Goal: Task Accomplishment & Management: Complete application form

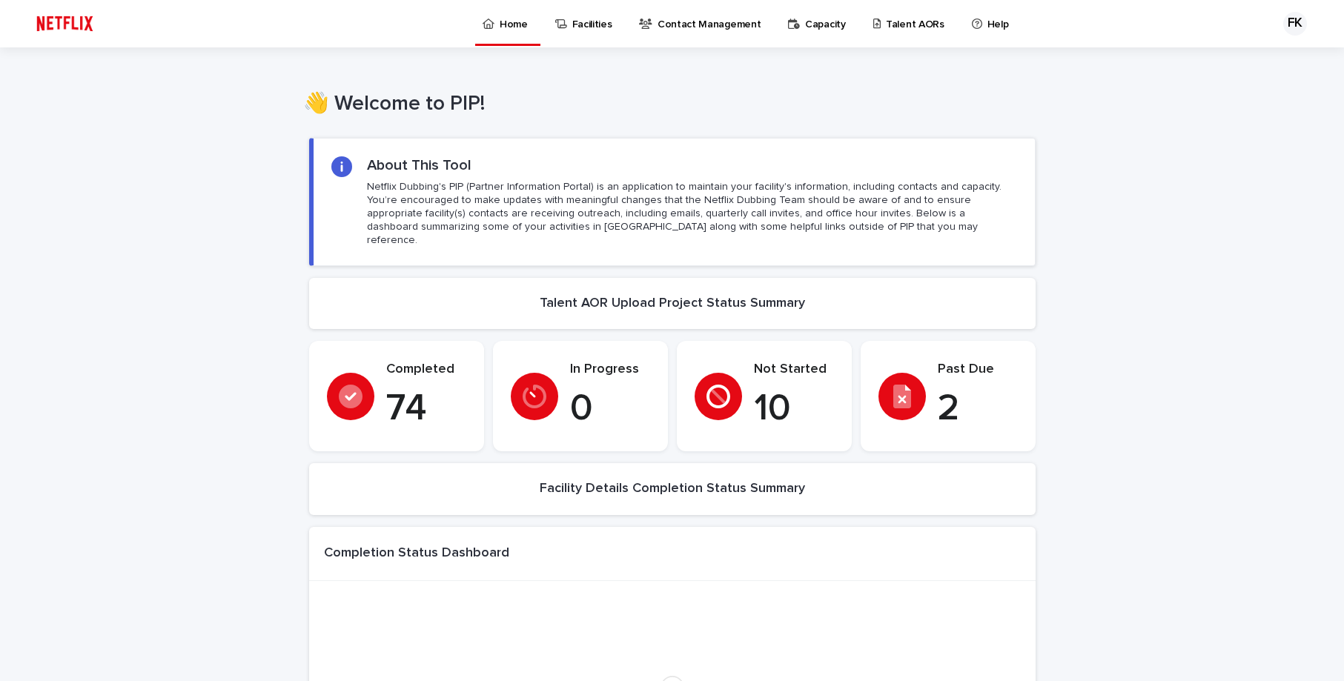
click at [890, 22] on p "Talent AORs" at bounding box center [915, 15] width 59 height 31
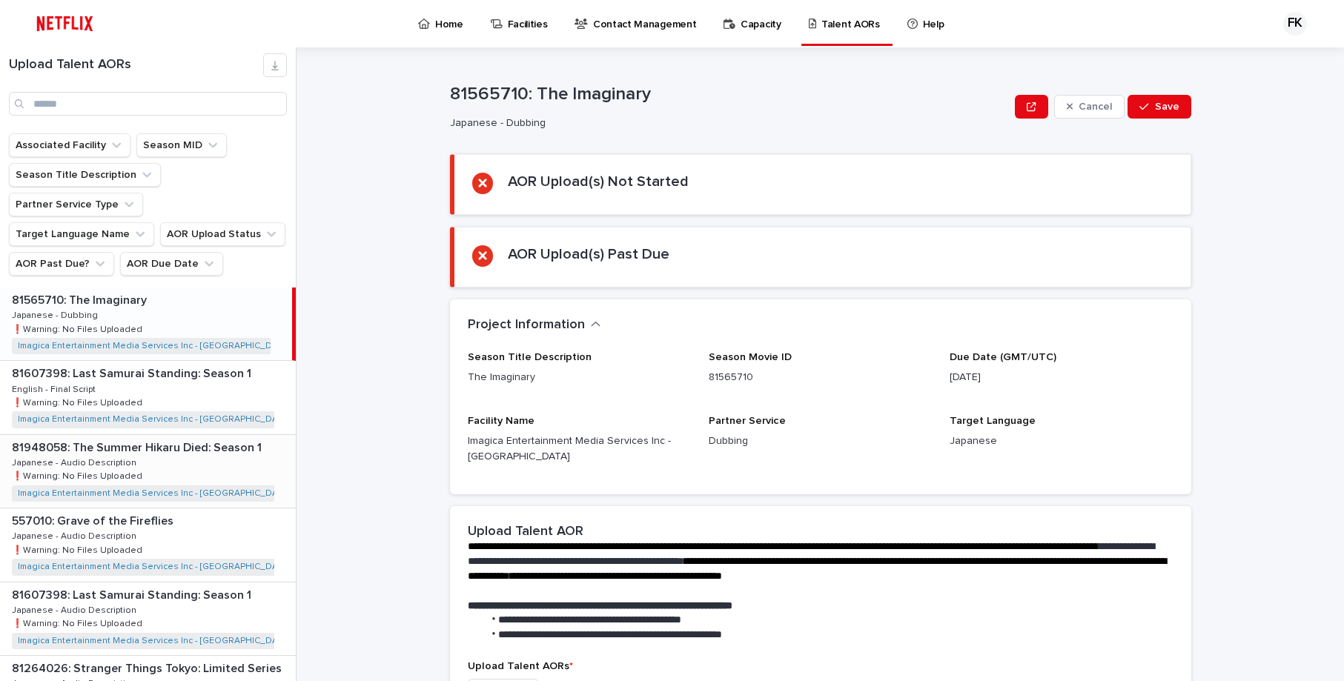
click at [229, 374] on div "81607398: Last Samurai Standing: Season 1 81607398: Last Samurai Standing: Seas…" at bounding box center [148, 397] width 296 height 73
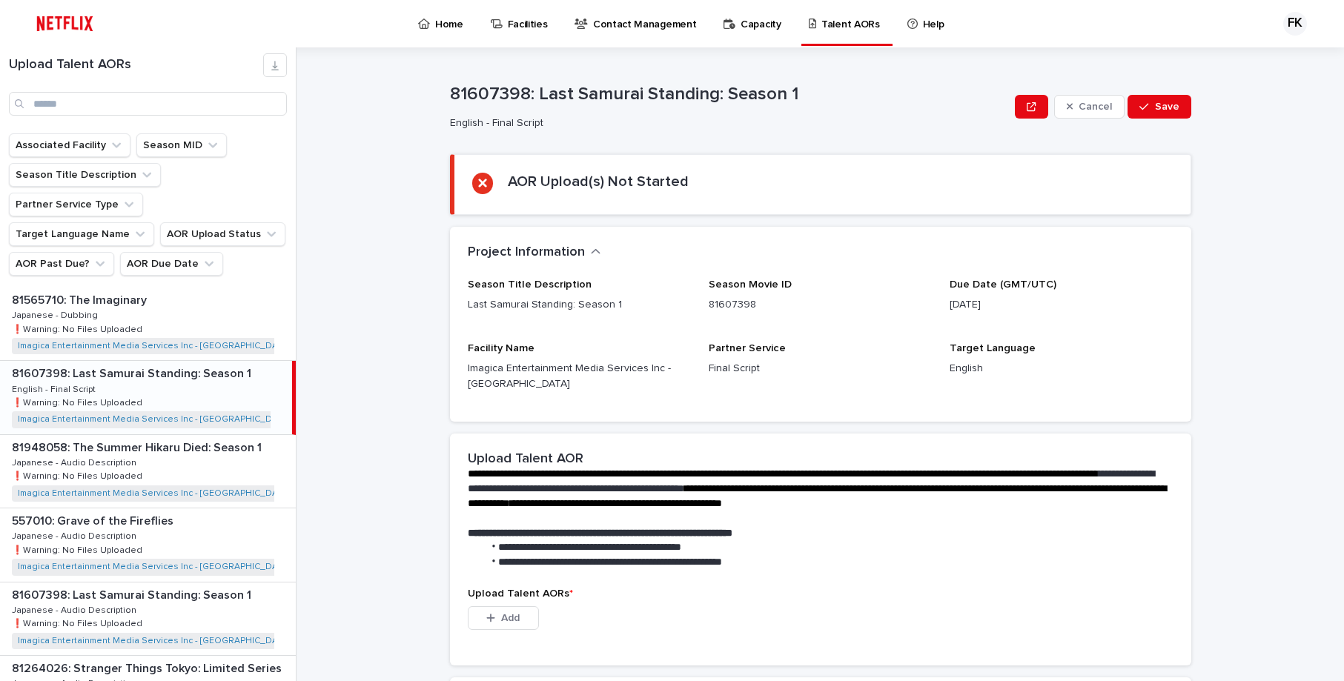
click at [633, 480] on p "**********" at bounding box center [818, 489] width 700 height 44
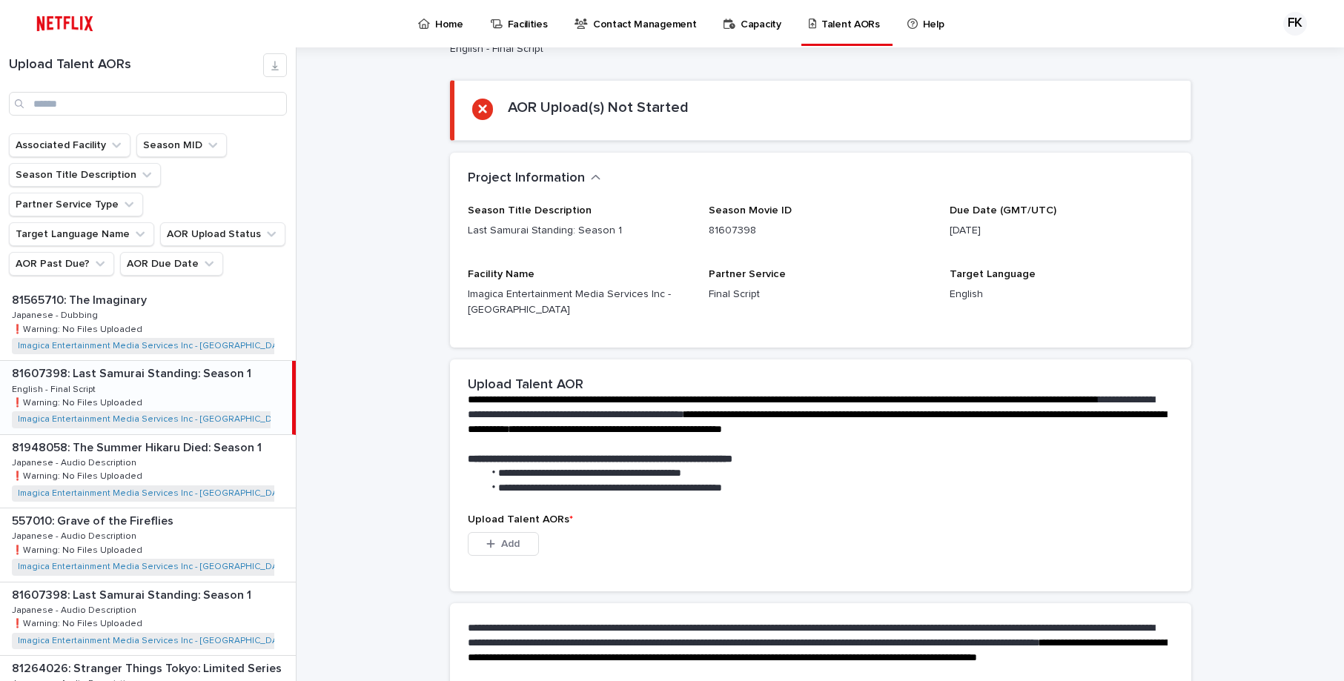
scroll to position [148, 0]
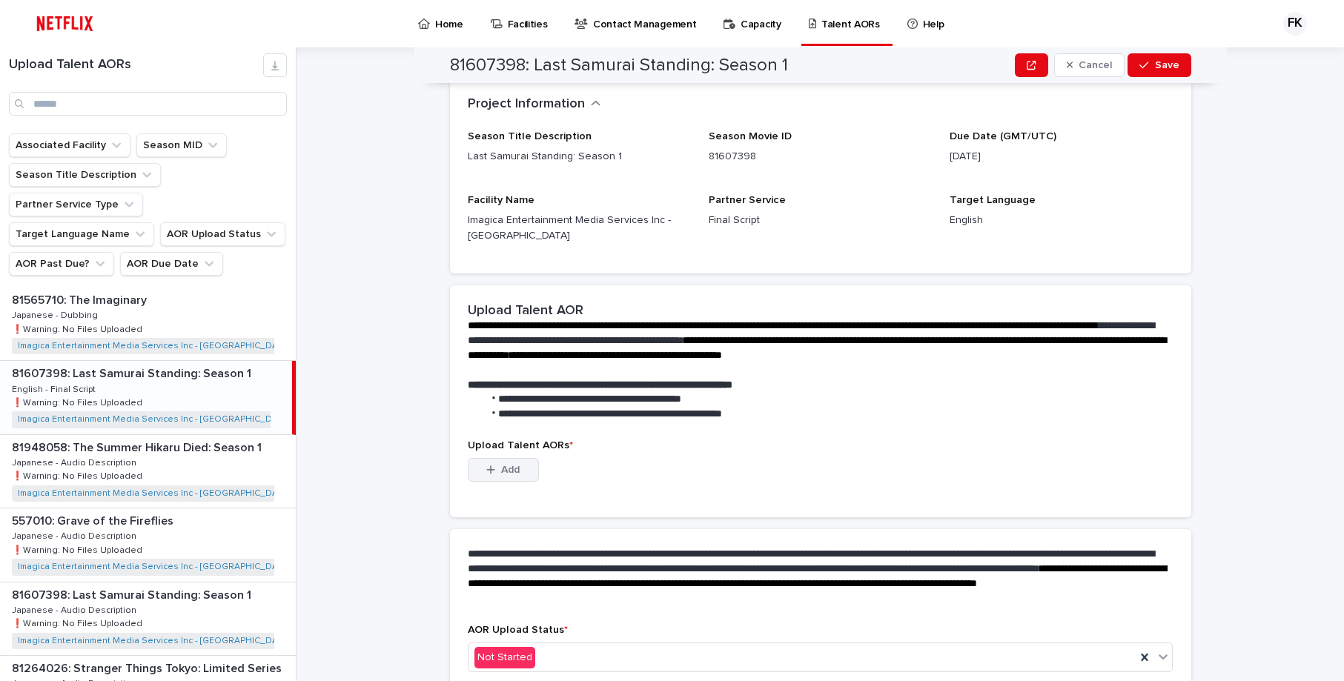
click at [523, 472] on button "Add" at bounding box center [503, 470] width 71 height 24
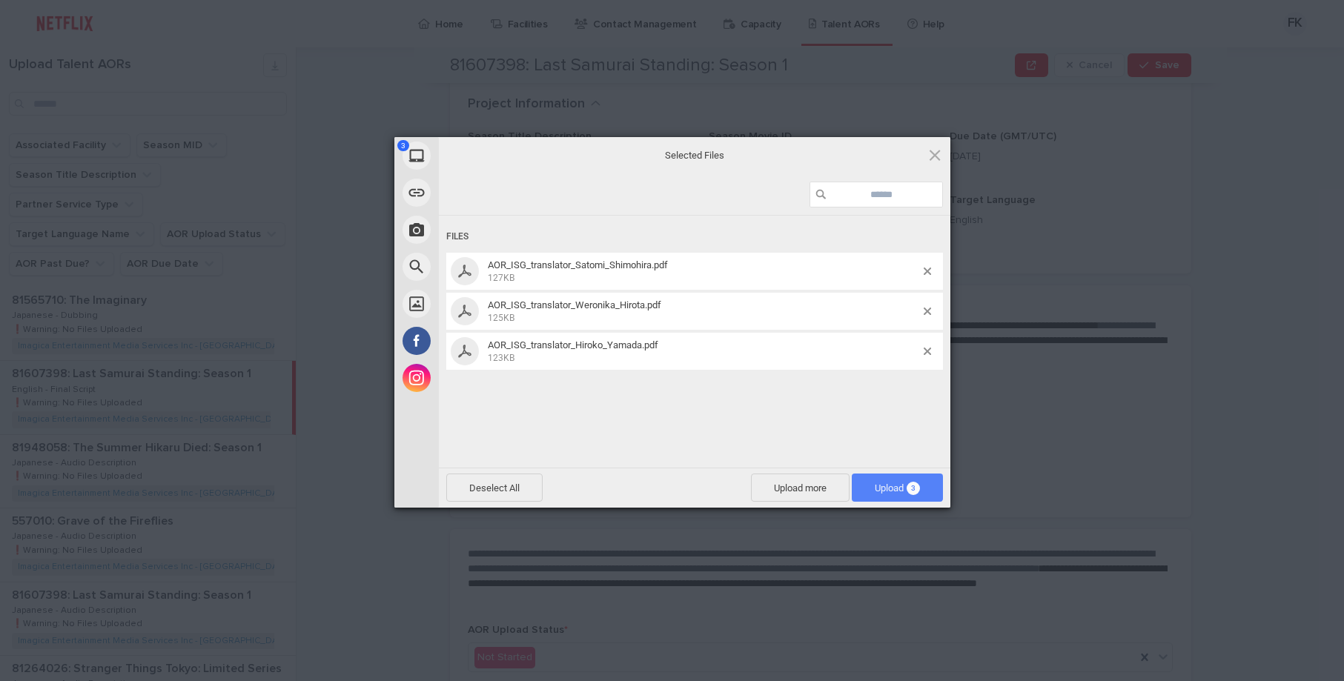
click at [876, 492] on span "Upload 3" at bounding box center [897, 488] width 45 height 11
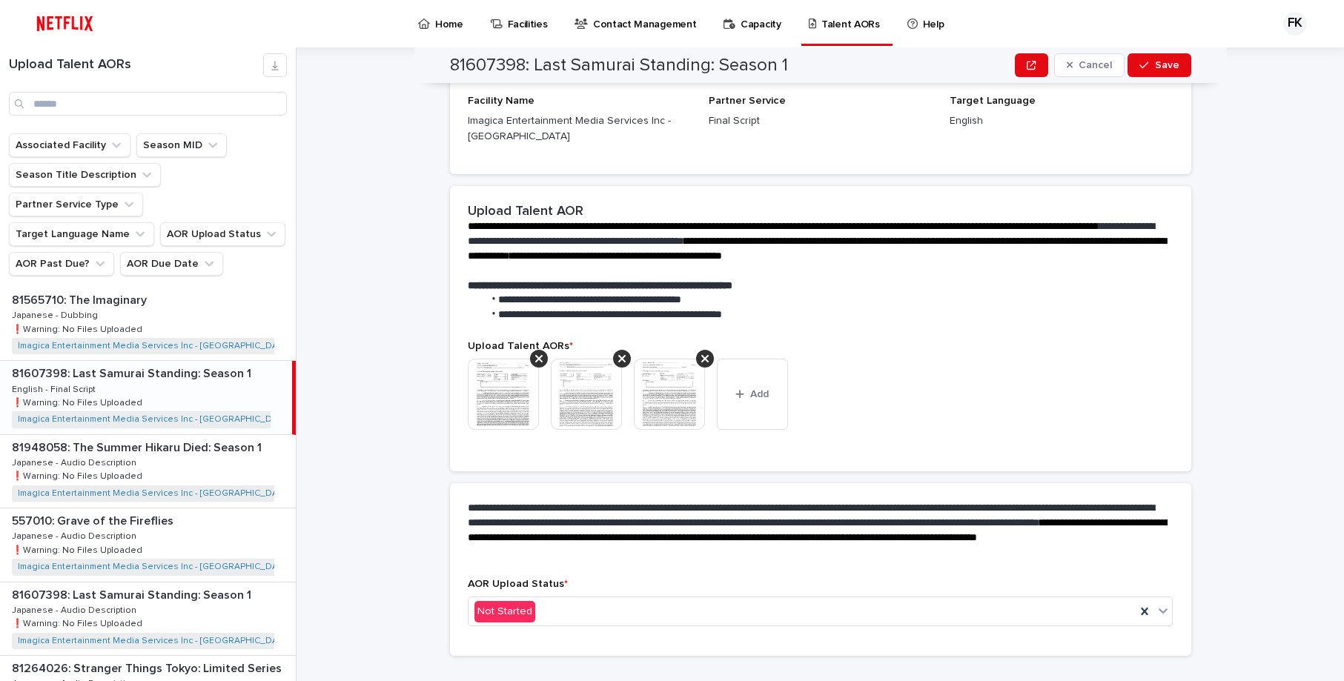
scroll to position [139, 0]
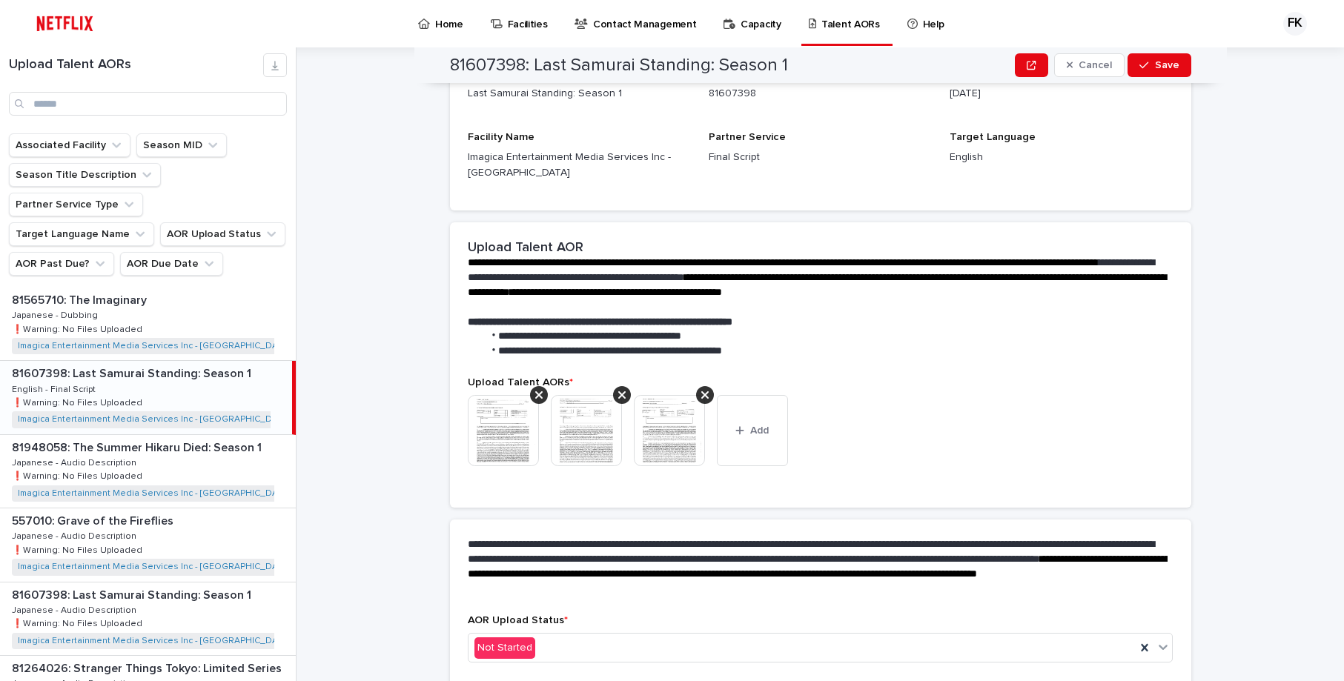
click at [915, 417] on div "This file cannot be opened Download File Add" at bounding box center [821, 436] width 706 height 83
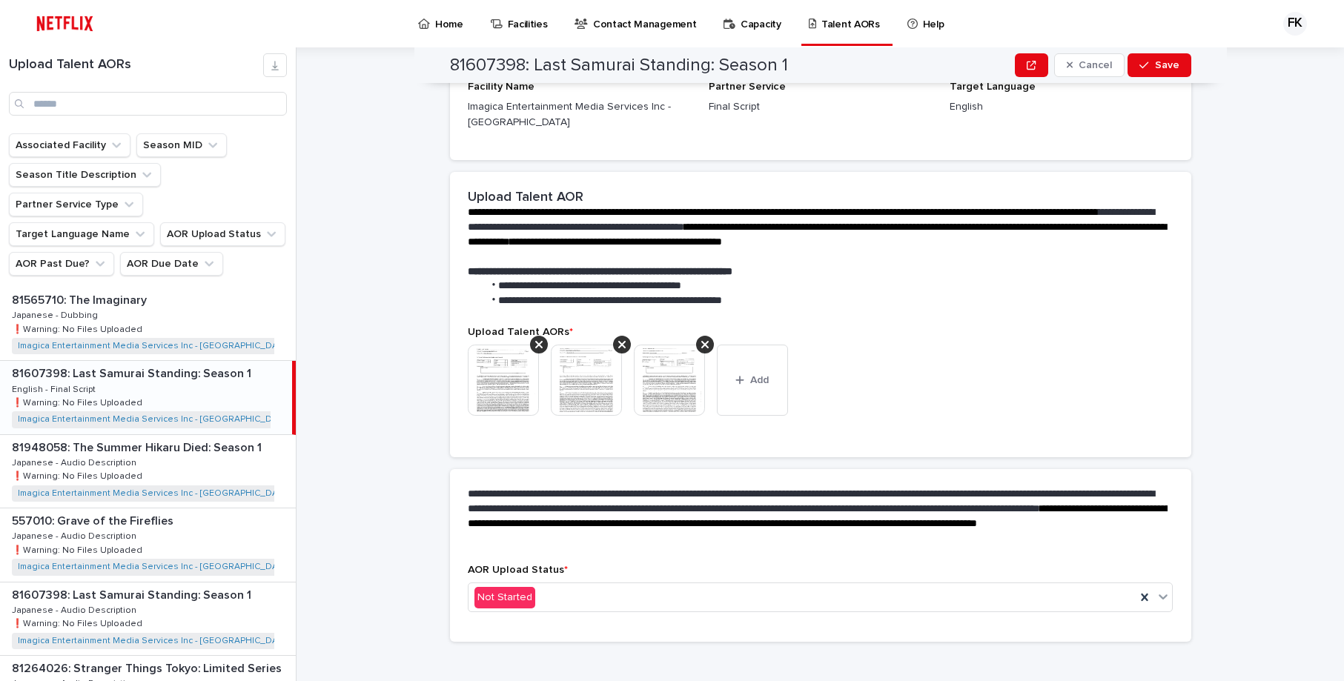
scroll to position [204, 0]
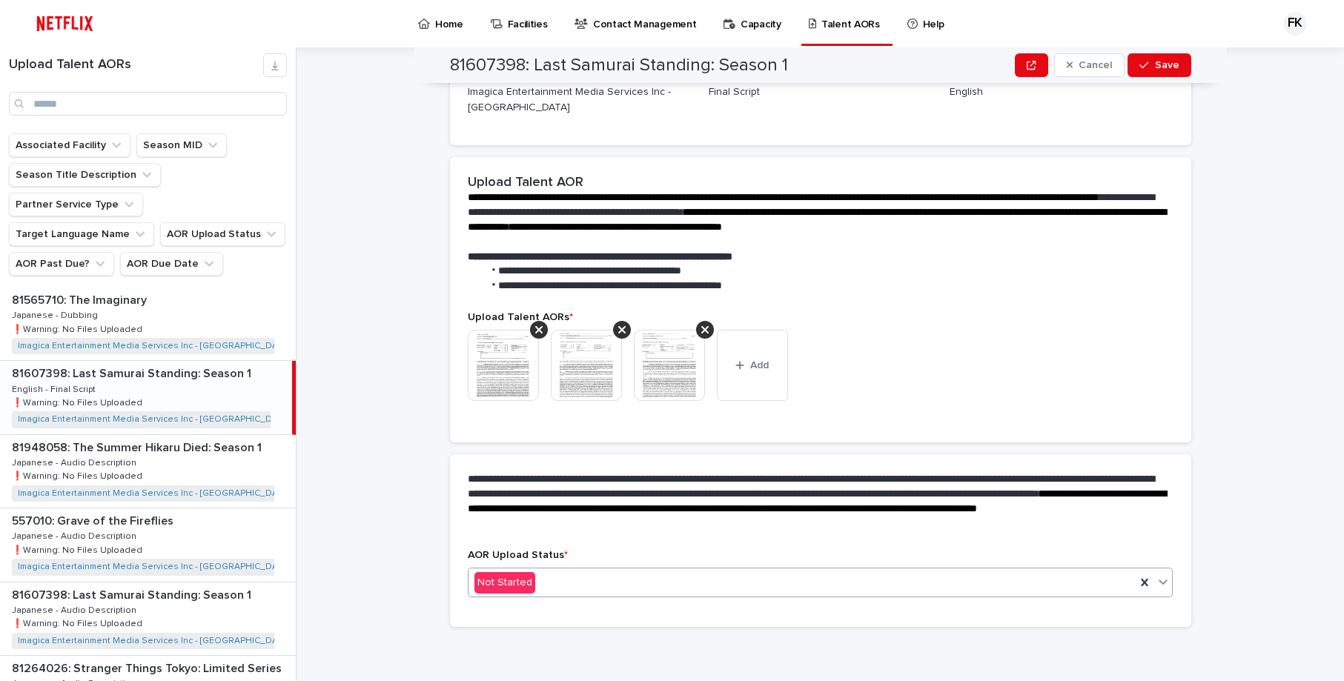
click at [635, 587] on div "Not Started" at bounding box center [803, 583] width 668 height 24
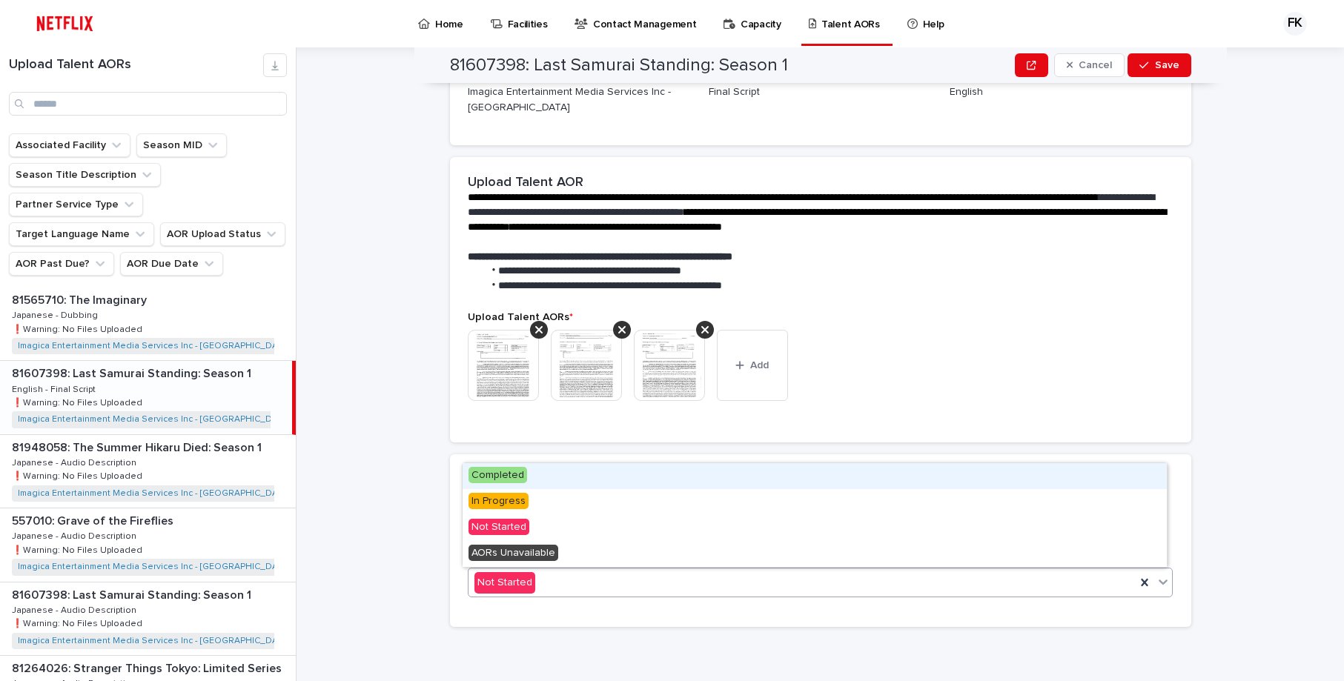
click at [578, 477] on div "Completed" at bounding box center [815, 476] width 704 height 26
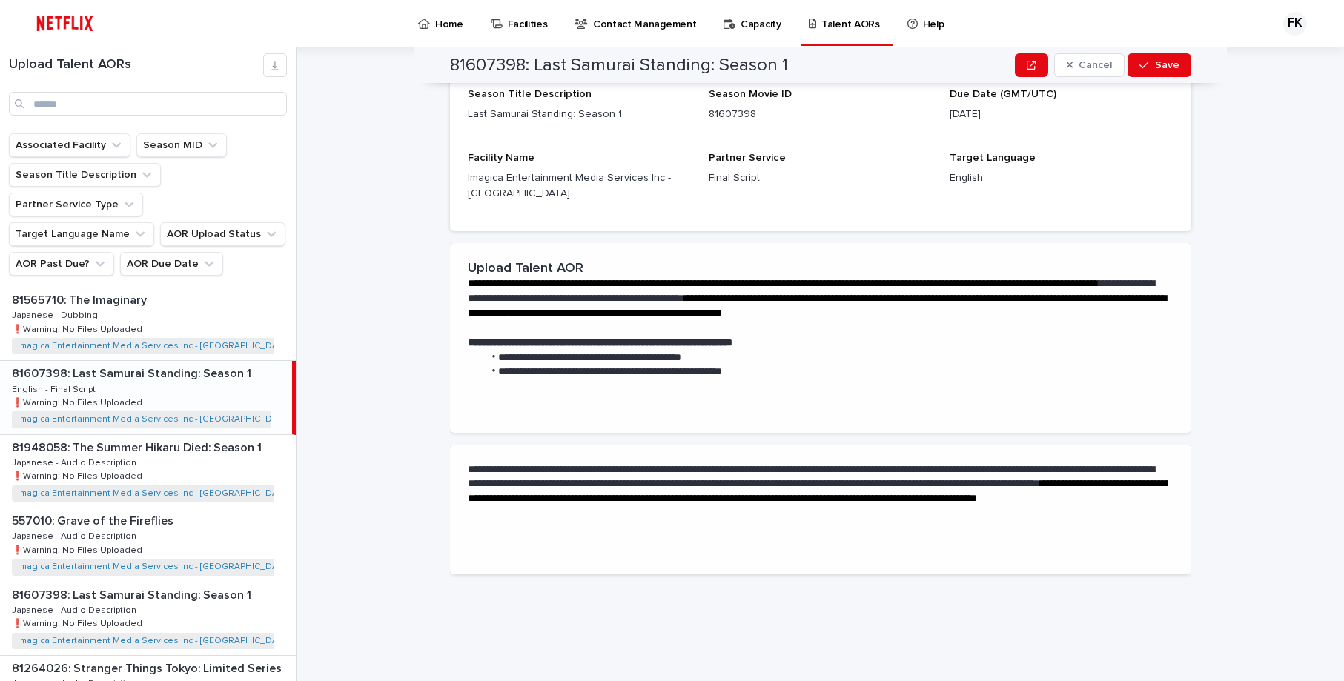
click at [1028, 165] on p "Target Language" at bounding box center [1061, 158] width 223 height 13
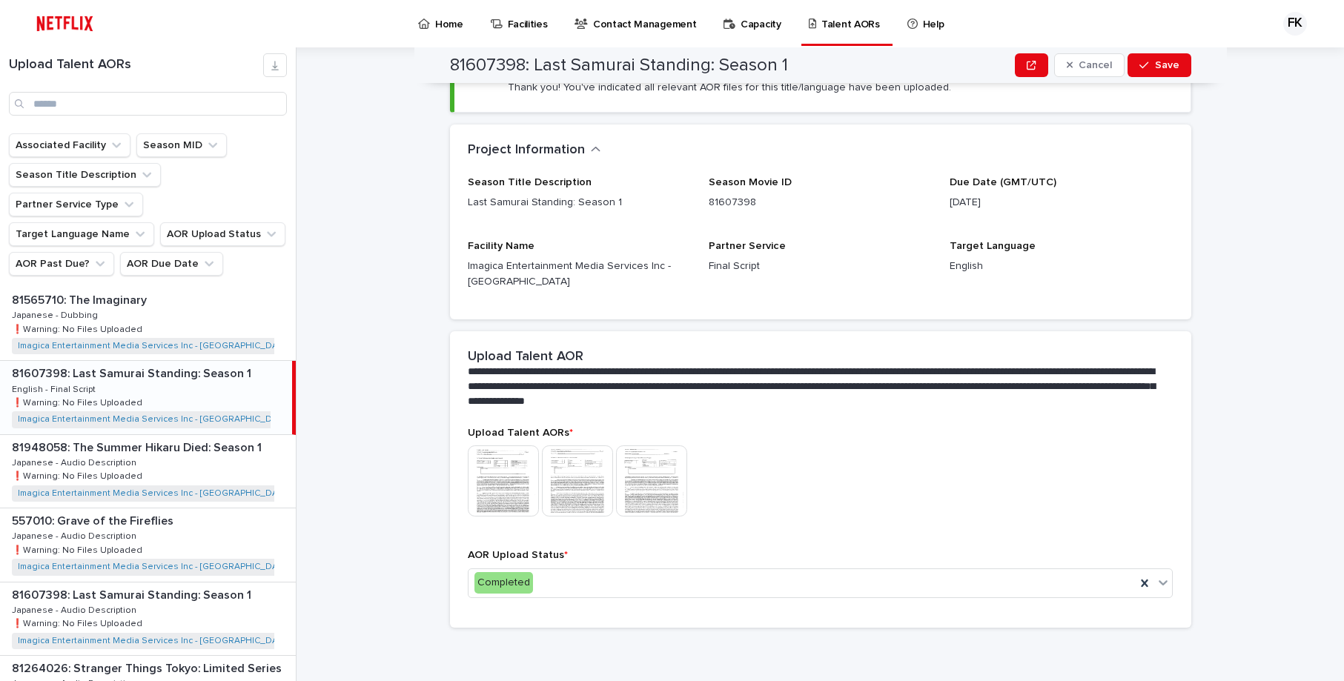
scroll to position [0, 0]
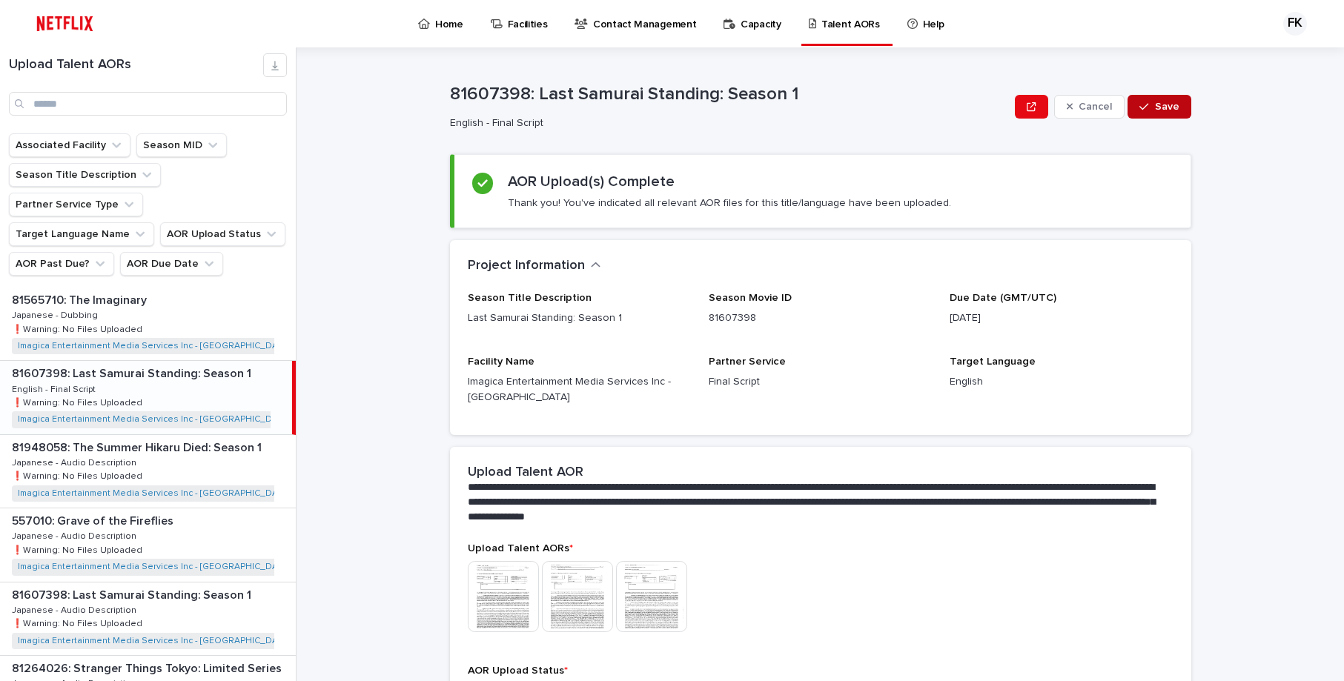
click at [1156, 107] on span "Save" at bounding box center [1167, 107] width 24 height 10
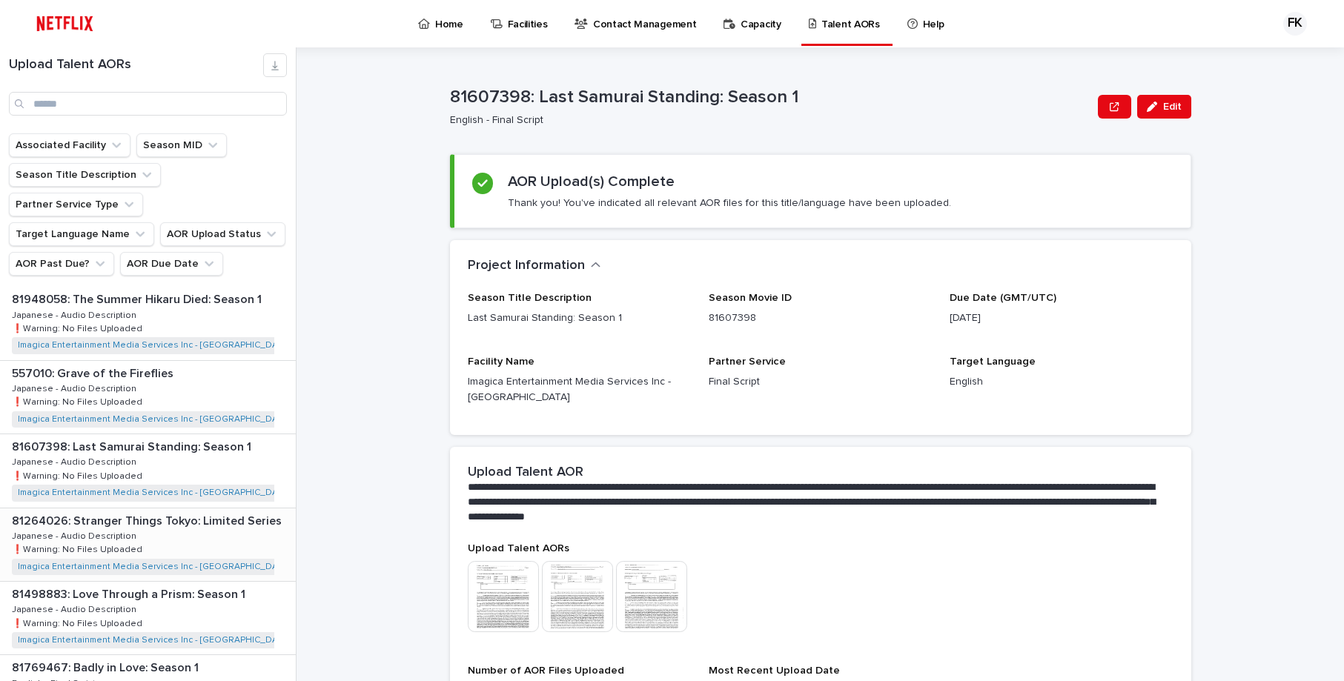
scroll to position [148, 0]
